Goal: Communication & Community: Ask a question

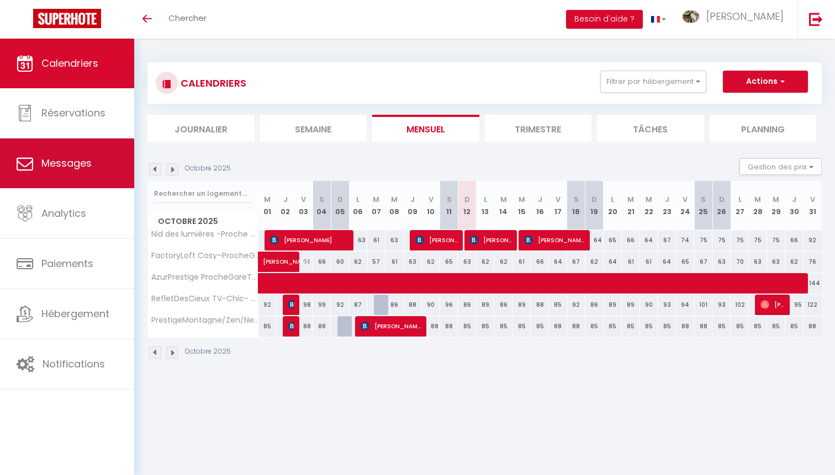
click at [93, 177] on link "Messages" at bounding box center [67, 164] width 134 height 50
select select "message"
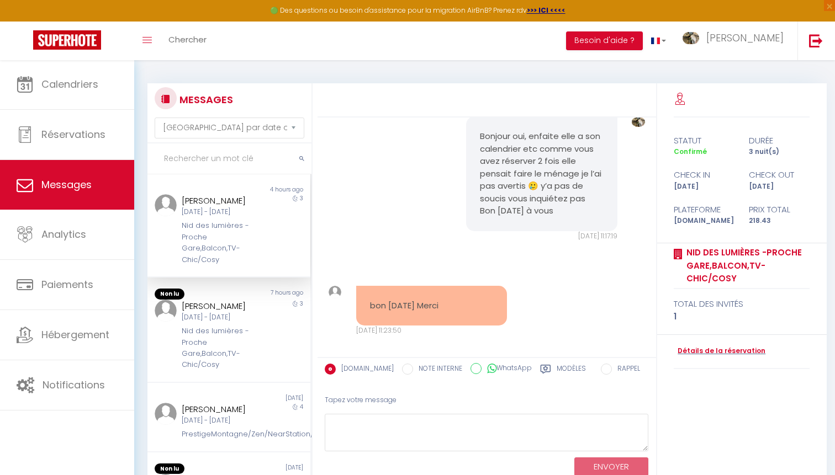
scroll to position [1803, 0]
click at [97, 28] on link at bounding box center [67, 41] width 134 height 39
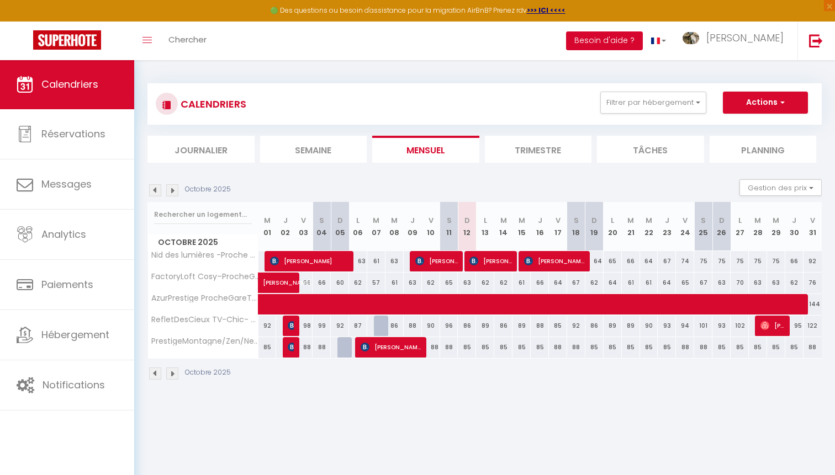
click at [642, 47] on button "Besoin d'aide ?" at bounding box center [604, 40] width 77 height 19
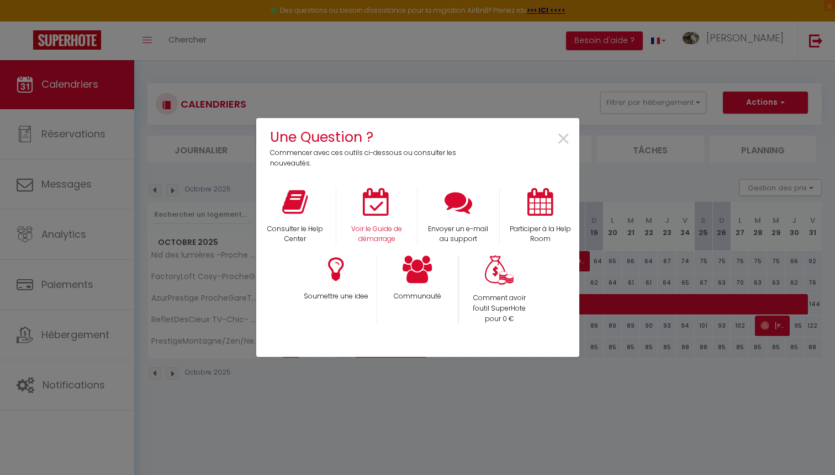
click at [380, 206] on icon at bounding box center [377, 202] width 28 height 28
click at [420, 264] on icon at bounding box center [417, 270] width 30 height 28
